Goal: Transaction & Acquisition: Book appointment/travel/reservation

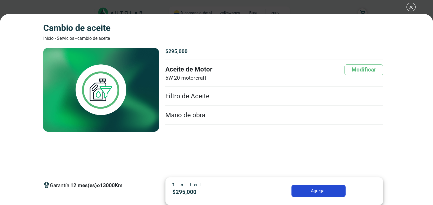
click at [191, 97] on li "Filtro de Aceite" at bounding box center [274, 96] width 218 height 19
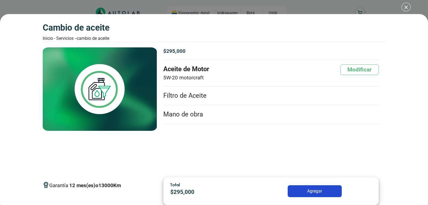
scroll to position [54, 0]
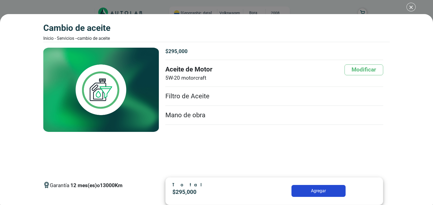
click at [411, 7] on div "CAMBIO DE ACEITE Inicio - Servicios - - CAMBIO DE ACEITE CAMBIO DE ACEITE 12 13…" at bounding box center [216, 102] width 433 height 205
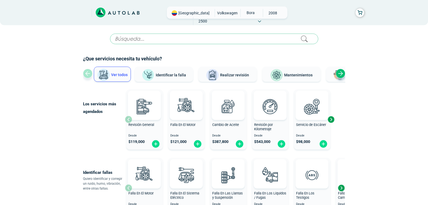
click at [121, 12] on icon at bounding box center [118, 13] width 44 height 10
